Goal: Information Seeking & Learning: Learn about a topic

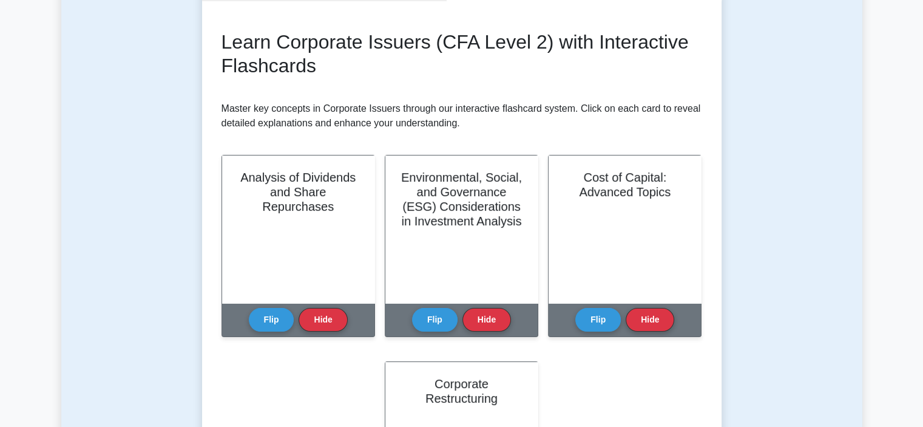
scroll to position [153, 0]
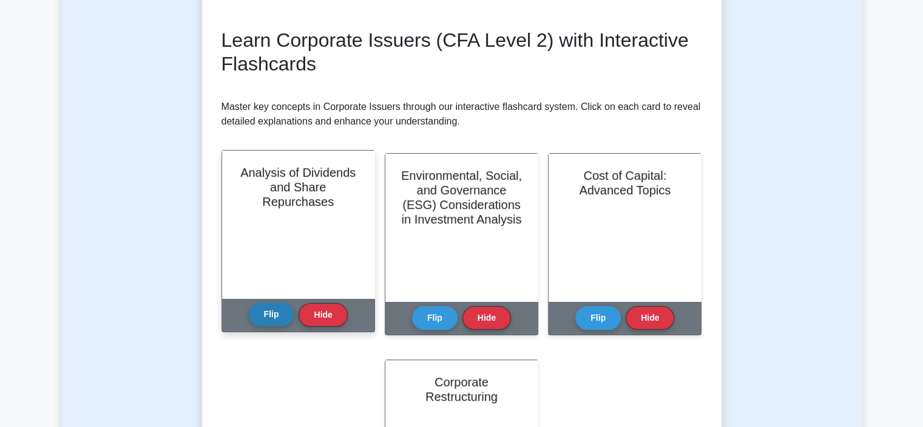
click at [277, 316] on button "Flip" at bounding box center [272, 314] width 46 height 24
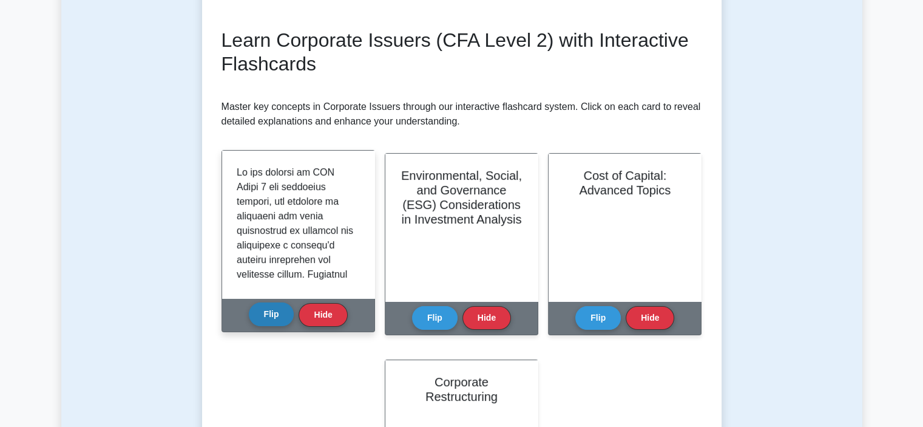
click at [277, 316] on button "Flip" at bounding box center [272, 314] width 46 height 24
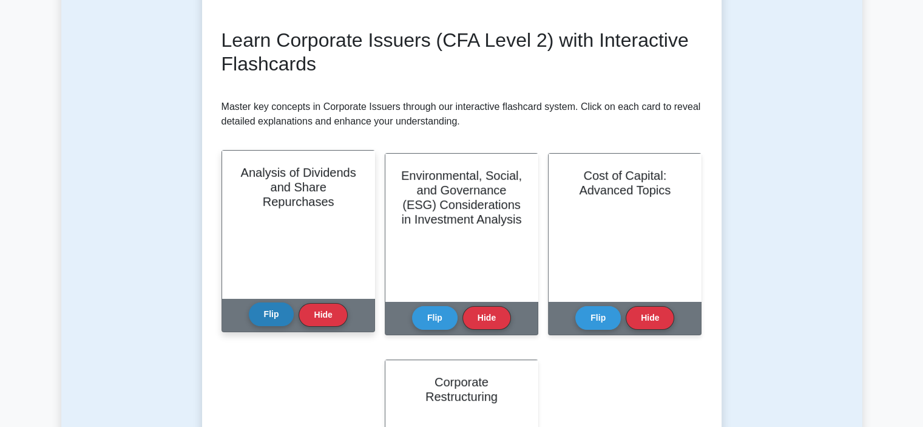
click at [277, 316] on button "Flip" at bounding box center [272, 314] width 46 height 24
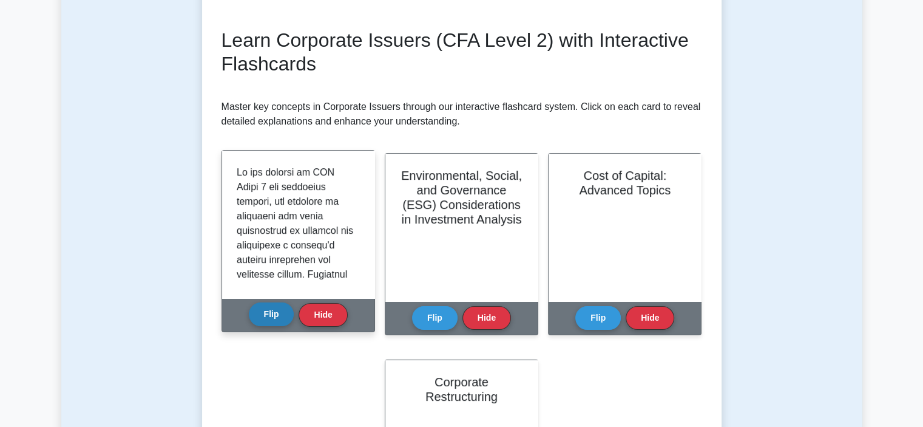
click at [277, 316] on button "Flip" at bounding box center [272, 314] width 46 height 24
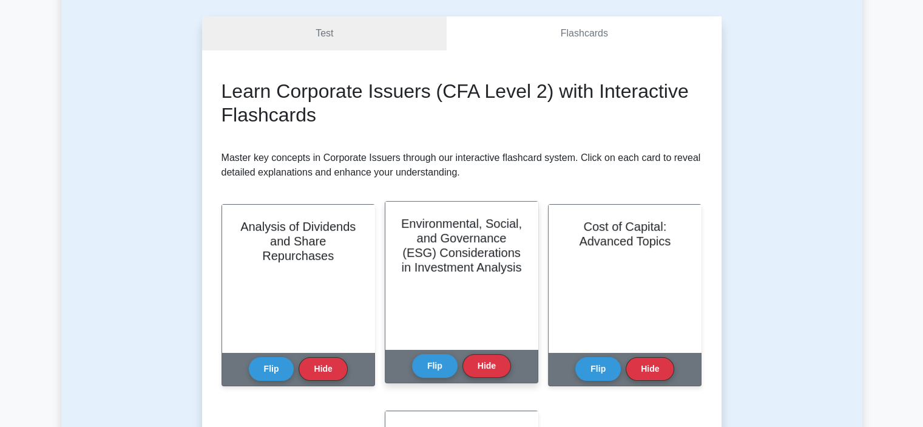
scroll to position [0, 0]
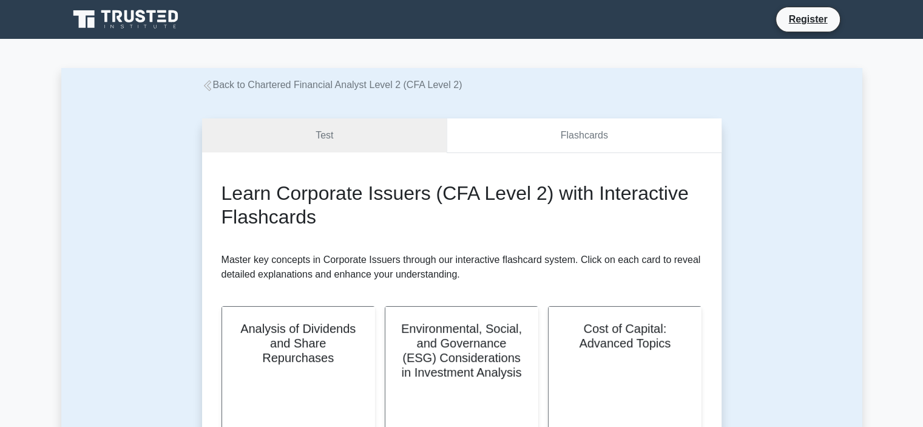
click at [524, 132] on link "Flashcards" at bounding box center [584, 135] width 274 height 35
